Goal: Navigation & Orientation: Find specific page/section

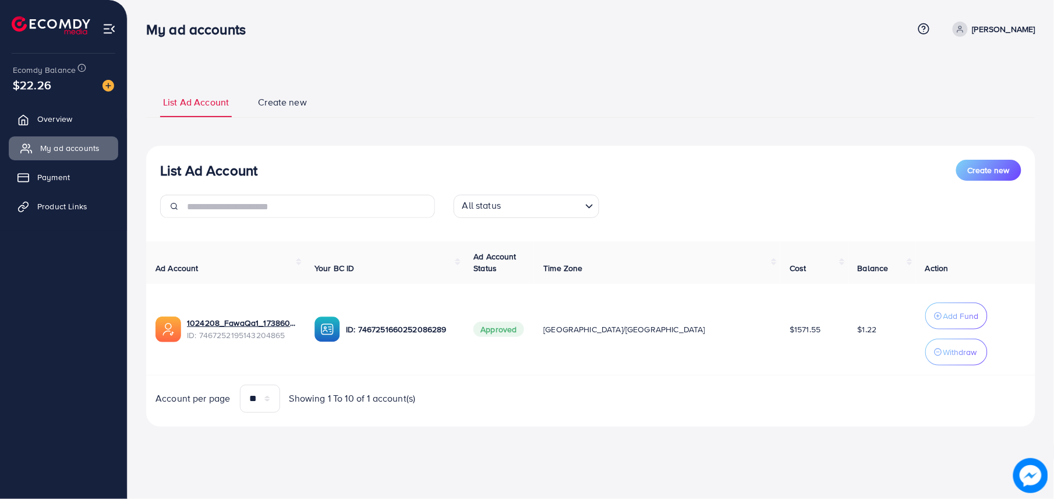
drag, startPoint x: 70, startPoint y: 117, endPoint x: 73, endPoint y: 144, distance: 27.5
click at [70, 117] on span "Overview" at bounding box center [54, 119] width 35 height 12
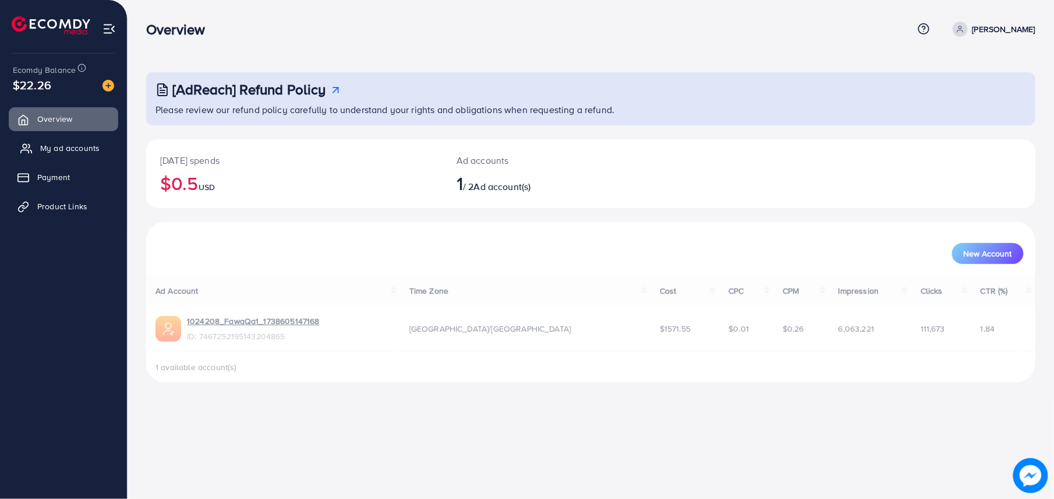
click at [73, 144] on span "My ad accounts" at bounding box center [69, 148] width 59 height 12
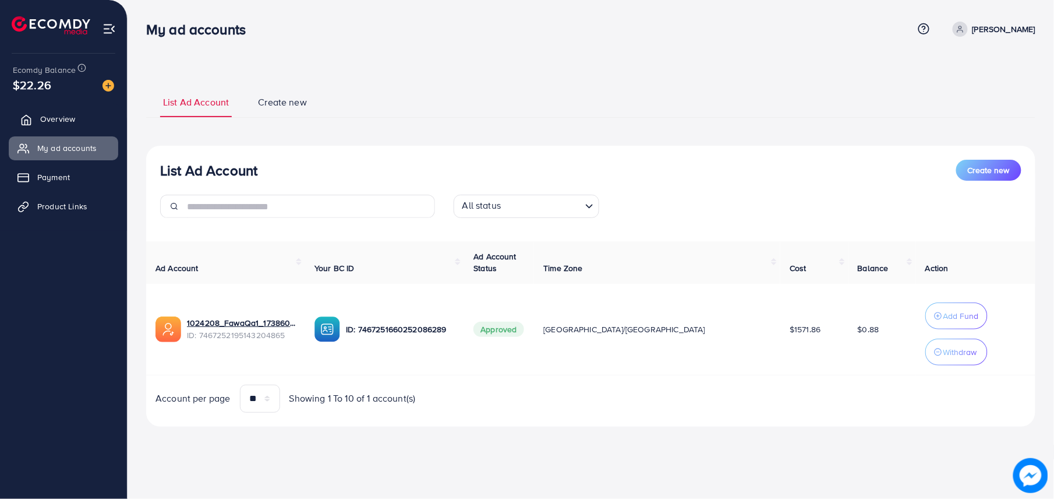
click at [82, 124] on link "Overview" at bounding box center [64, 118] width 110 height 23
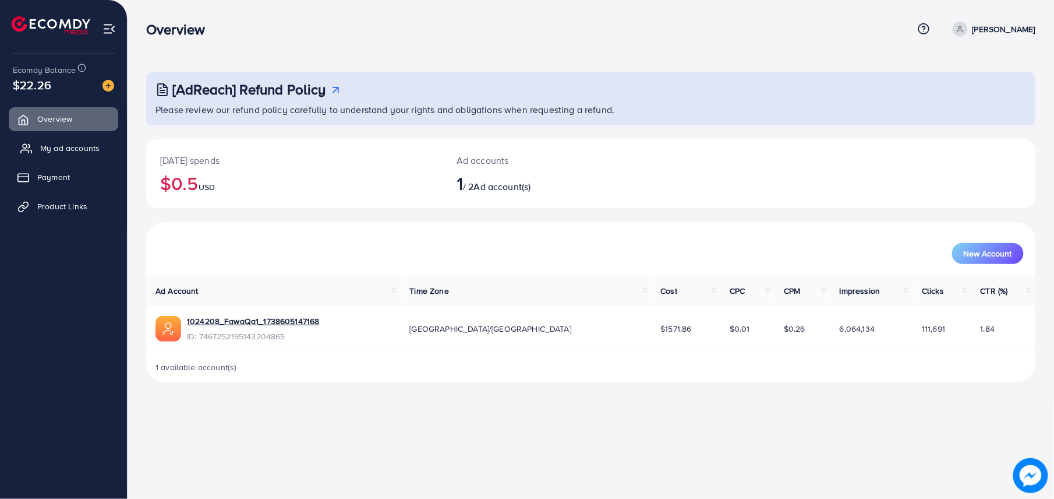
click at [83, 146] on span "My ad accounts" at bounding box center [69, 148] width 59 height 12
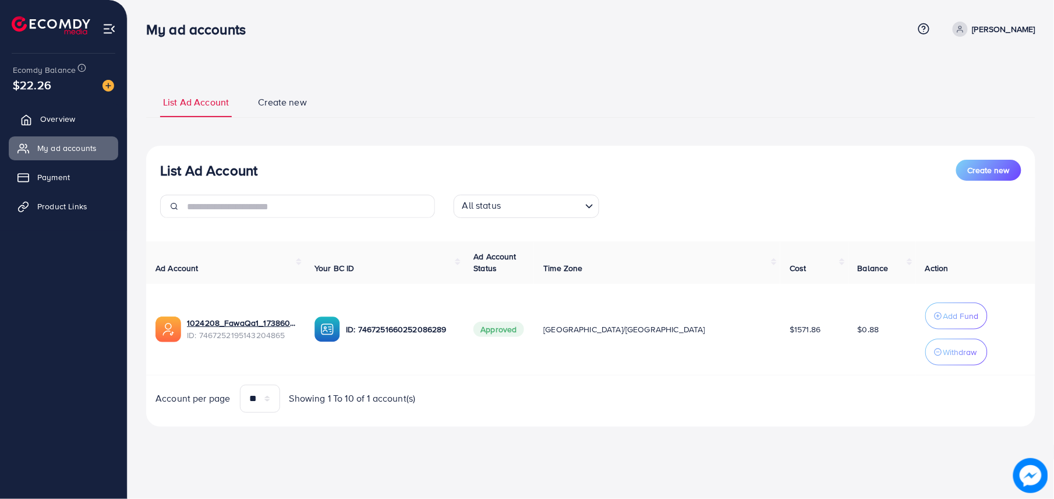
click at [69, 119] on span "Overview" at bounding box center [57, 119] width 35 height 12
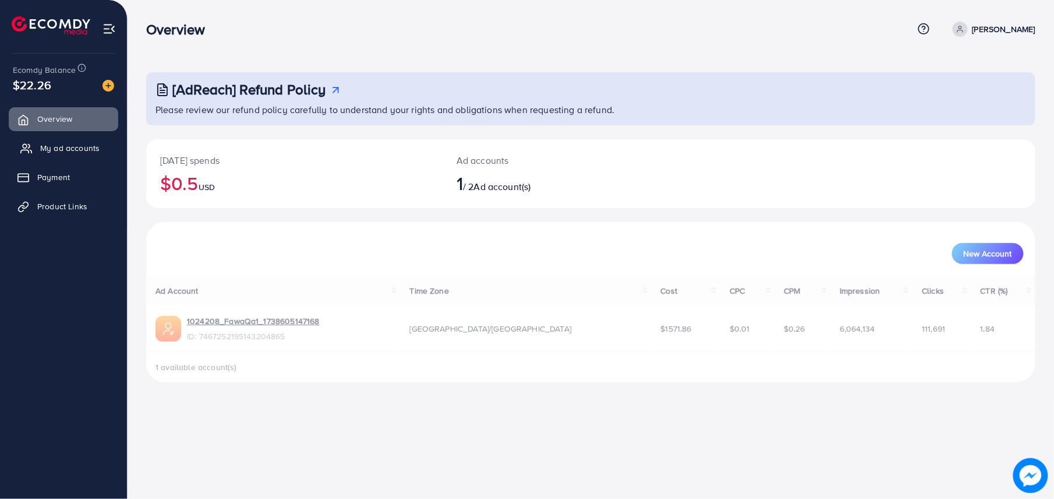
click at [96, 158] on link "My ad accounts" at bounding box center [64, 147] width 110 height 23
